Goal: Check status: Check status

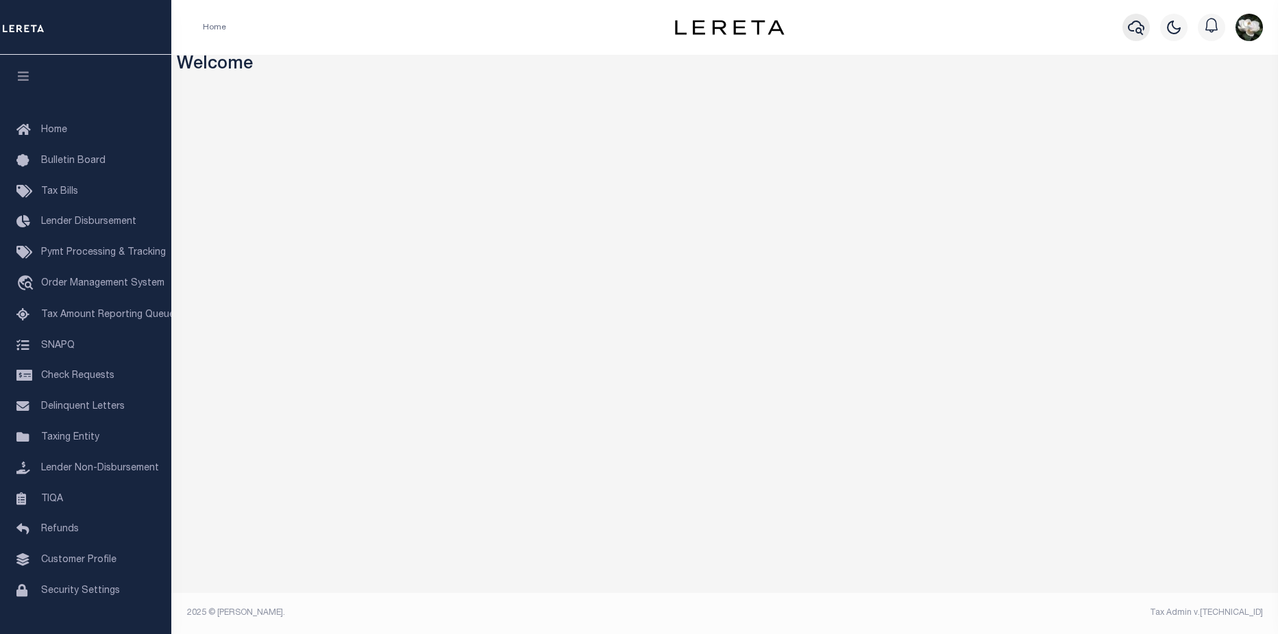
click at [1132, 36] on icon "button" at bounding box center [1136, 27] width 16 height 16
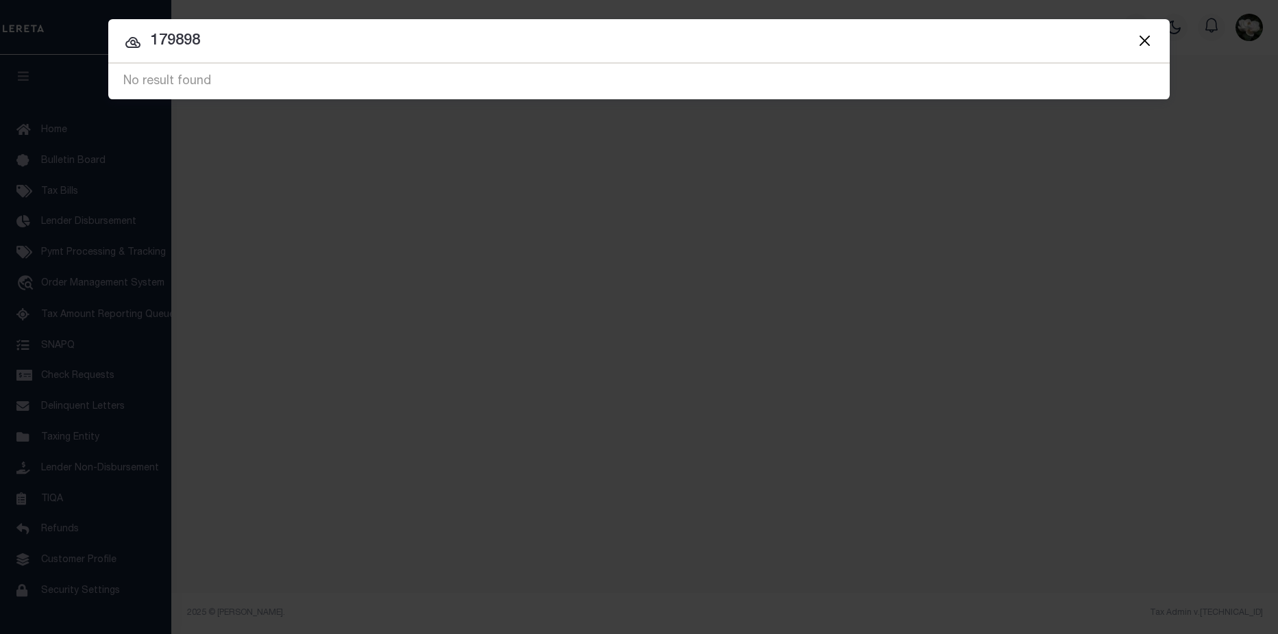
drag, startPoint x: 266, startPoint y: 47, endPoint x: 6, endPoint y: 38, distance: 259.8
click at [6, 38] on div "Include Loans TBM Customers Borrowers Payments (Lender Non-Disb) Payments (Lend…" at bounding box center [639, 317] width 1278 height 634
drag, startPoint x: 264, startPoint y: 38, endPoint x: 138, endPoint y: 32, distance: 126.2
click at [138, 32] on input "179898" at bounding box center [638, 41] width 1061 height 24
type input "9612-91-8811 00"
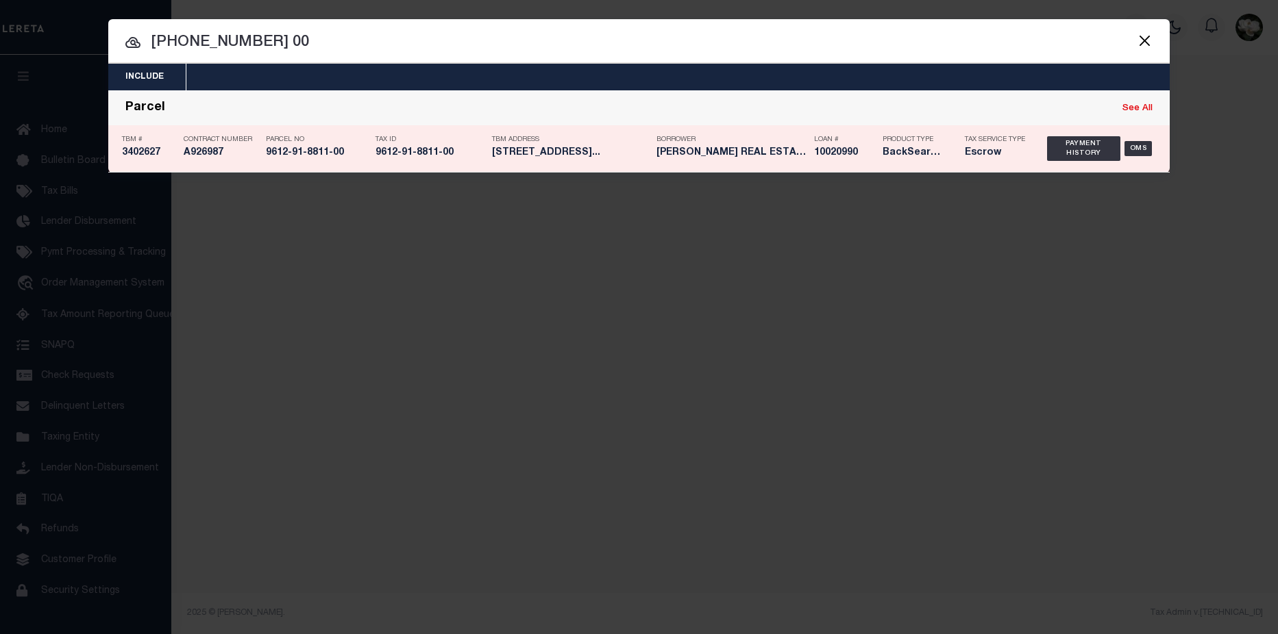
click at [670, 149] on h5 "[PERSON_NAME] REAL ESTATE HOLDINGS LLC" at bounding box center [731, 153] width 151 height 12
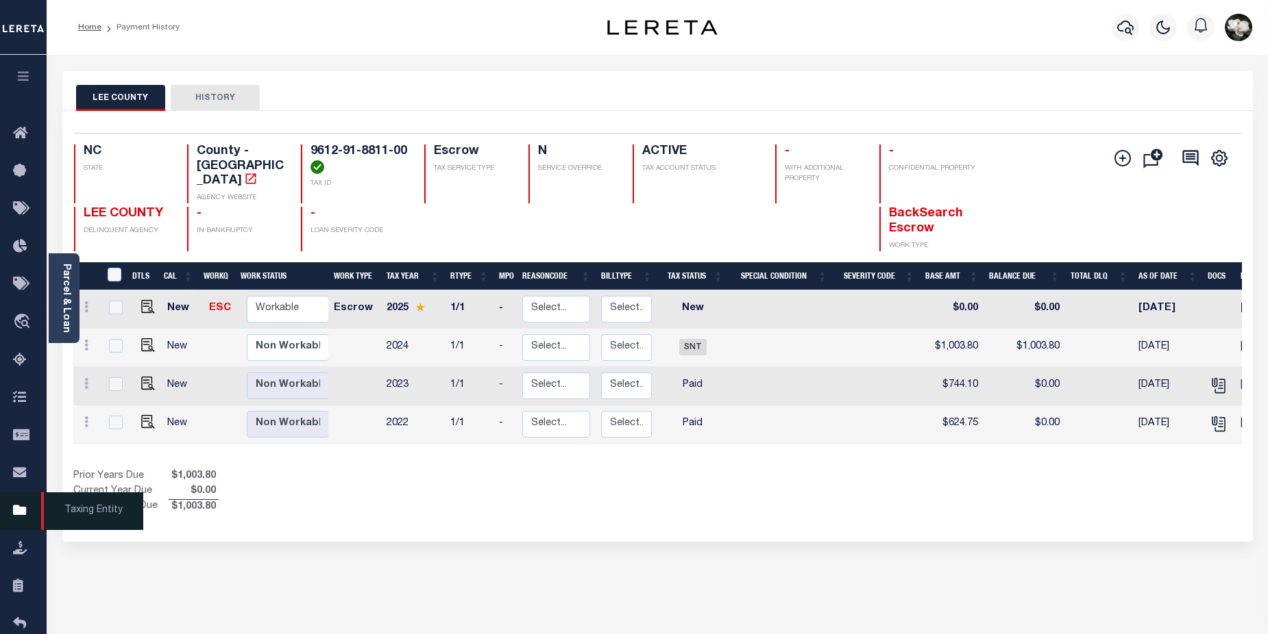
click at [15, 513] on icon at bounding box center [24, 511] width 22 height 17
